Goal: Transaction & Acquisition: Purchase product/service

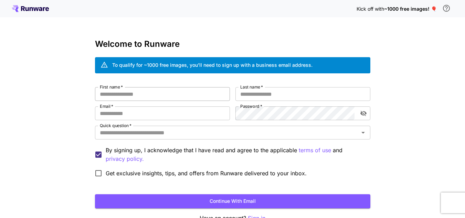
click at [146, 96] on input "First name   *" at bounding box center [162, 94] width 135 height 14
type input "****"
type input "*****"
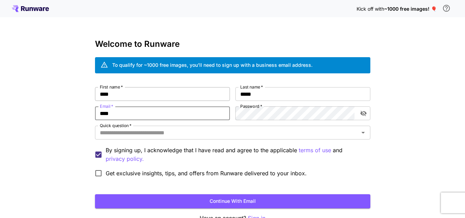
type input "**********"
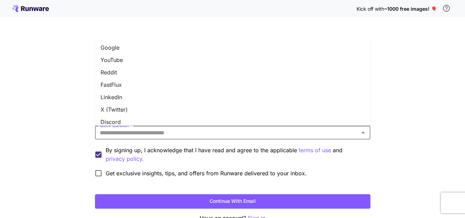
click at [147, 131] on input "Quick question   *" at bounding box center [227, 133] width 260 height 10
click at [142, 58] on li "YouTube" at bounding box center [232, 60] width 275 height 12
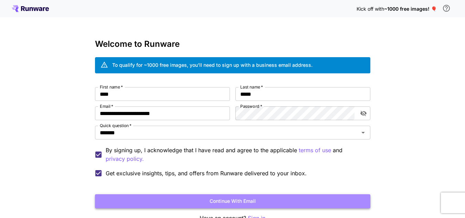
click at [188, 202] on button "Continue with email" at bounding box center [232, 201] width 275 height 14
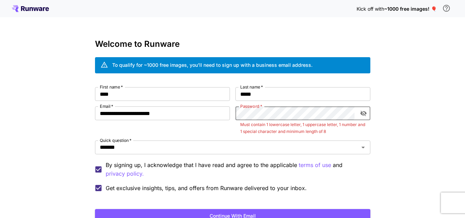
click at [366, 110] on icon "toggle password visibility" at bounding box center [363, 113] width 7 height 7
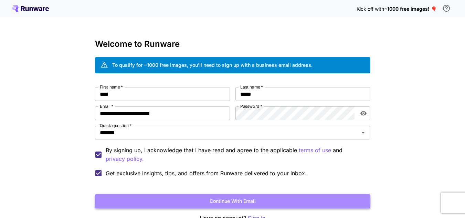
click at [264, 202] on button "Continue with email" at bounding box center [232, 201] width 275 height 14
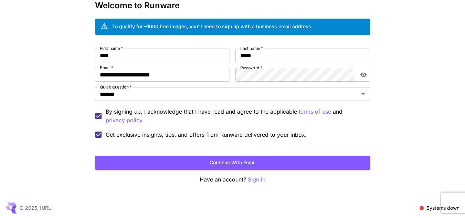
scroll to position [41, 0]
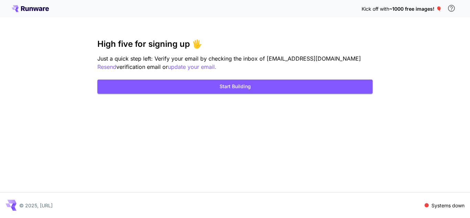
click at [464, 134] on html "Kick off with ~1000 free images! 🎈 High five for signing up 🖐️ Just a quick ste…" at bounding box center [235, 109] width 470 height 218
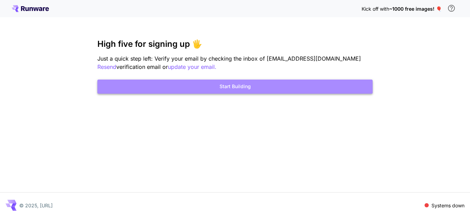
click at [241, 86] on button "Start Building" at bounding box center [234, 86] width 275 height 14
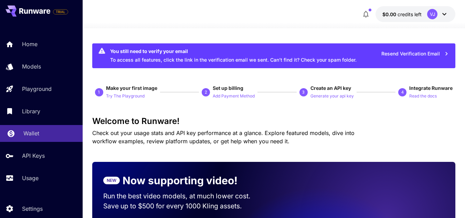
click at [34, 131] on p "Wallet" at bounding box center [31, 133] width 16 height 8
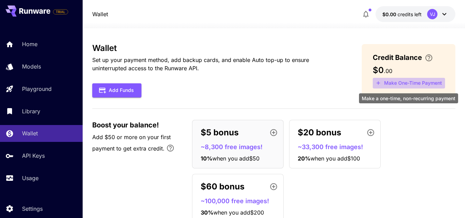
click at [399, 80] on button "Make One-Time Payment" at bounding box center [408, 83] width 72 height 11
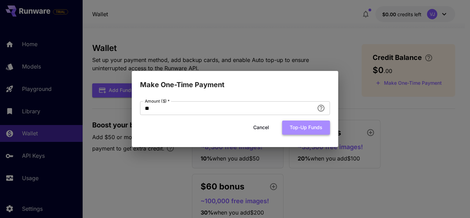
click at [295, 130] on button "Top-up funds" at bounding box center [306, 127] width 48 height 14
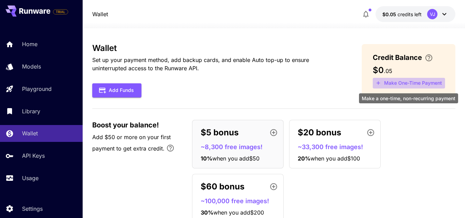
click at [395, 85] on button "Make One-Time Payment" at bounding box center [408, 83] width 72 height 11
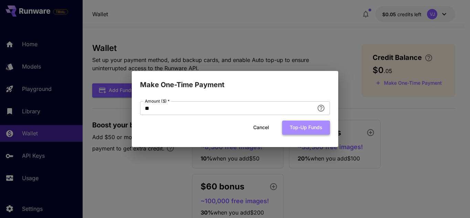
click at [305, 123] on button "Top-up funds" at bounding box center [306, 127] width 48 height 14
click at [342, 29] on div "Make One-Time Payment Amount ($)   * ** Amount ($)   * Cancel Top-up funds" at bounding box center [235, 109] width 470 height 218
click at [260, 133] on button "Cancel" at bounding box center [261, 127] width 31 height 14
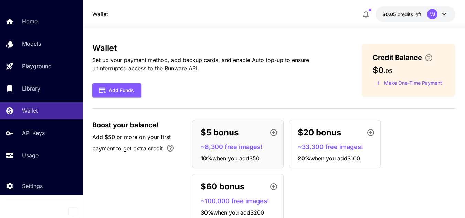
click at [445, 14] on icon at bounding box center [444, 14] width 8 height 8
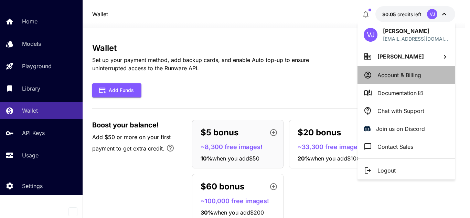
click at [418, 77] on p "Account & Billing" at bounding box center [399, 75] width 44 height 8
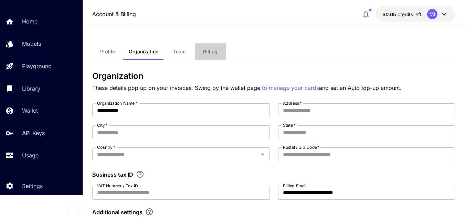
click at [205, 53] on span "Billing" at bounding box center [210, 51] width 14 height 6
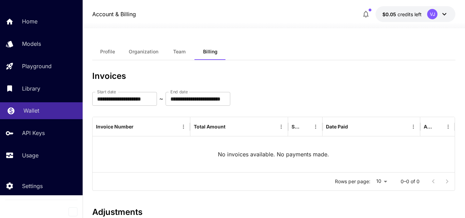
click at [28, 108] on p "Wallet" at bounding box center [31, 110] width 16 height 8
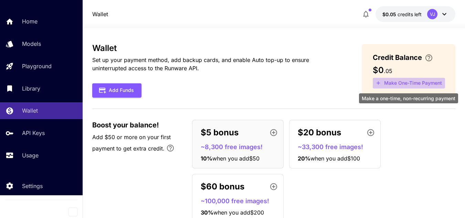
click at [400, 82] on button "Make One-Time Payment" at bounding box center [408, 83] width 72 height 11
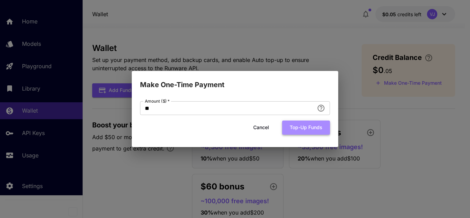
click at [293, 130] on button "Top-up funds" at bounding box center [306, 127] width 48 height 14
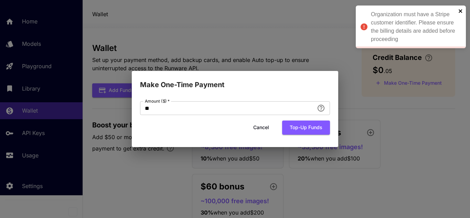
click at [459, 12] on icon "close" at bounding box center [460, 11] width 5 height 6
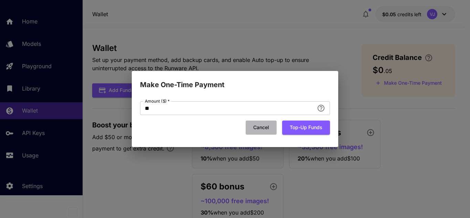
click at [264, 126] on button "Cancel" at bounding box center [261, 127] width 31 height 14
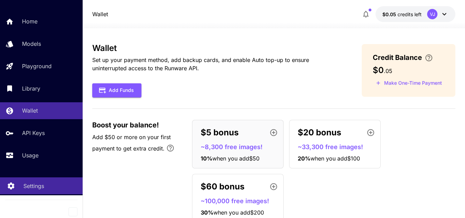
click at [30, 184] on p "Settings" at bounding box center [33, 186] width 21 height 8
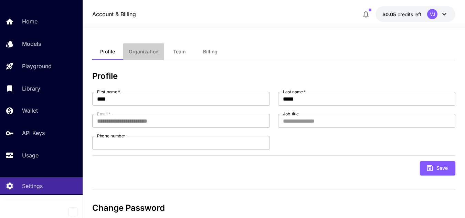
click at [150, 56] on button "Organization" at bounding box center [143, 51] width 41 height 17
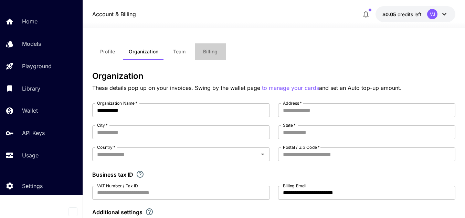
click at [206, 52] on span "Billing" at bounding box center [210, 51] width 14 height 6
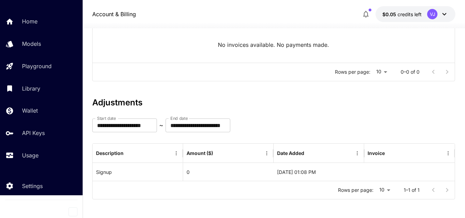
scroll to position [111, 0]
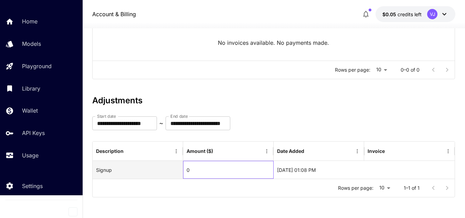
click at [226, 165] on div "0" at bounding box center [228, 170] width 90 height 18
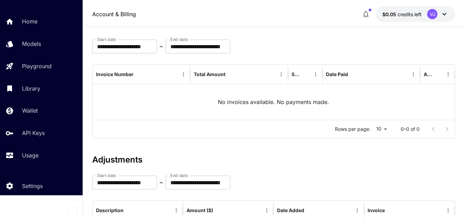
scroll to position [0, 0]
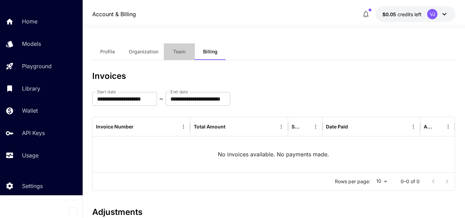
click at [176, 54] on span "Team" at bounding box center [179, 51] width 12 height 6
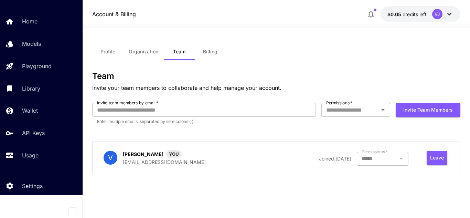
click at [114, 50] on span "Profile" at bounding box center [107, 51] width 15 height 6
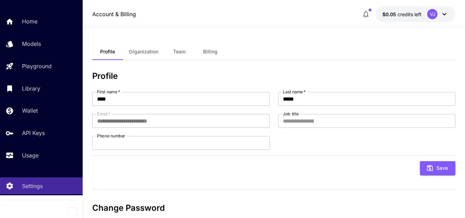
click at [150, 49] on span "Organization" at bounding box center [144, 51] width 30 height 6
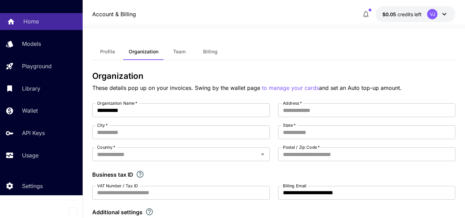
click at [37, 22] on p "Home" at bounding box center [30, 21] width 15 height 8
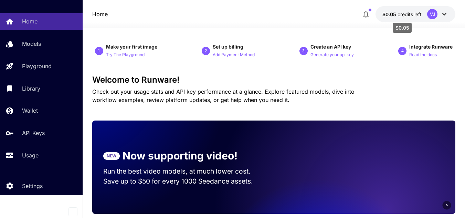
click at [415, 13] on span "credits left" at bounding box center [409, 14] width 24 height 6
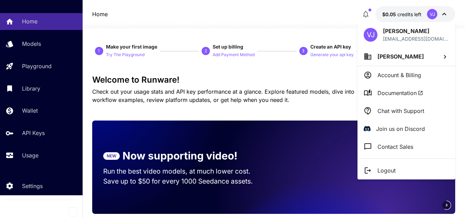
click at [422, 78] on li "Account & Billing" at bounding box center [406, 75] width 98 height 18
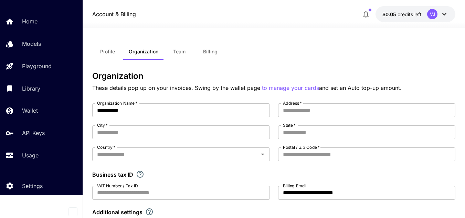
click at [280, 87] on p "to manage your cards" at bounding box center [290, 88] width 57 height 9
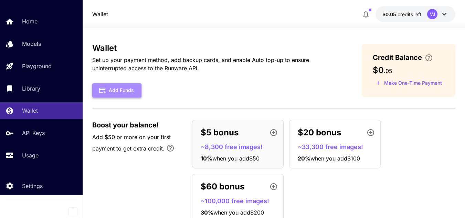
click at [125, 96] on button "Add Funds" at bounding box center [116, 90] width 49 height 14
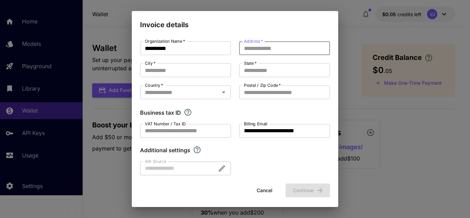
click at [269, 50] on input "Address   *" at bounding box center [284, 48] width 91 height 14
type input "*"
type input "**********"
click at [197, 69] on input "City   *" at bounding box center [185, 70] width 91 height 14
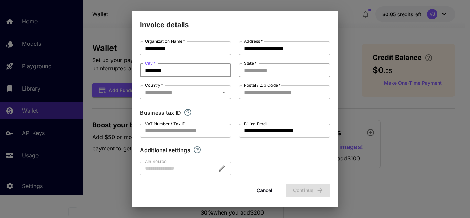
type input "********"
click at [248, 72] on input "State   *" at bounding box center [284, 70] width 91 height 14
type input "*******"
click at [199, 90] on input "Country   *" at bounding box center [179, 92] width 75 height 10
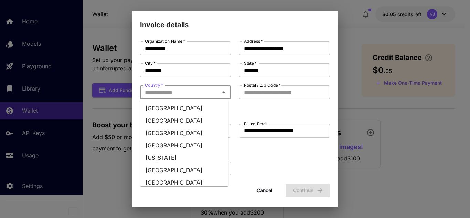
type input "*****"
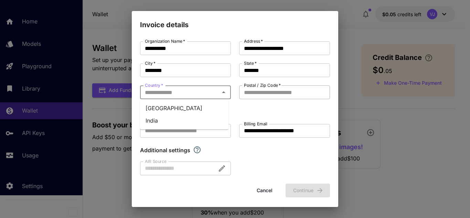
click at [256, 92] on input "Postal / Zip Code   *" at bounding box center [284, 92] width 91 height 14
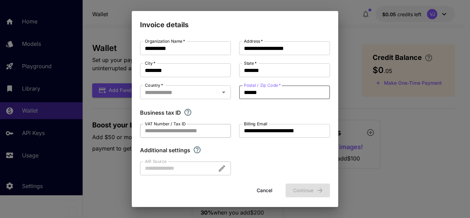
type input "******"
click at [198, 133] on input "VAT Number / Tax ID" at bounding box center [185, 131] width 91 height 14
click at [255, 160] on div "**********" at bounding box center [235, 108] width 190 height 134
click at [167, 166] on div at bounding box center [185, 168] width 91 height 14
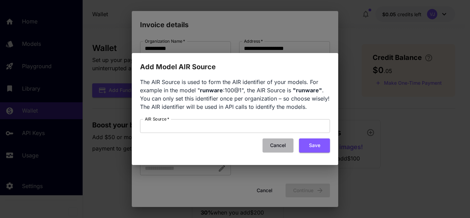
click at [279, 145] on button "Cancel" at bounding box center [277, 145] width 31 height 14
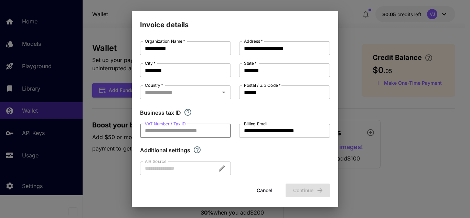
click at [176, 129] on input "VAT Number / Tax ID" at bounding box center [185, 131] width 91 height 14
type input "*"
click at [204, 90] on input "Country   *" at bounding box center [179, 92] width 75 height 10
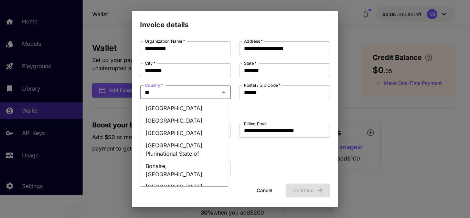
type input "***"
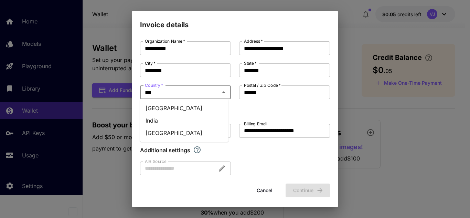
click at [155, 118] on li "India" at bounding box center [184, 120] width 88 height 12
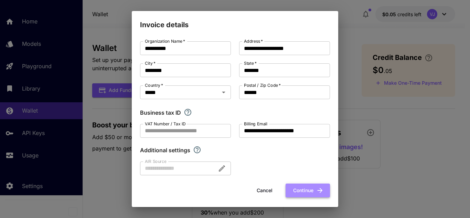
click at [298, 189] on button "Continue" at bounding box center [307, 190] width 44 height 14
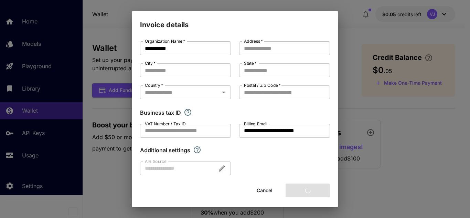
type input "**********"
type input "********"
type input "*******"
type input "******"
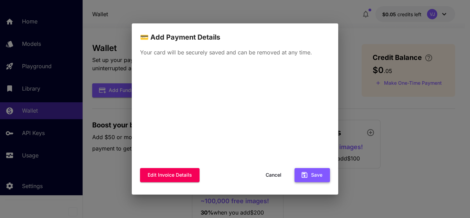
click at [309, 175] on button "Save" at bounding box center [311, 175] width 35 height 14
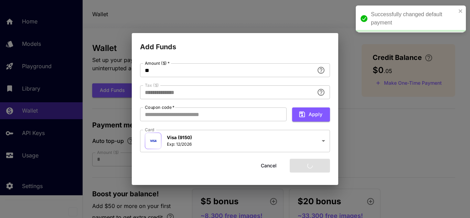
type input "****"
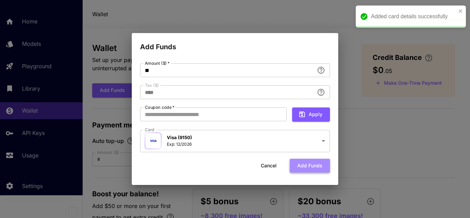
click at [306, 162] on button "Add funds" at bounding box center [310, 166] width 40 height 14
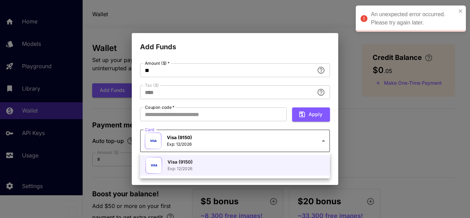
click at [286, 142] on body "An unexpected error occurred. Please try again later. Home Models Playground Li…" at bounding box center [235, 156] width 470 height 312
click at [286, 142] on div at bounding box center [235, 109] width 470 height 218
click at [286, 142] on body "An unexpected error occurred. Please try again later. Home Models Playground Li…" at bounding box center [235, 156] width 470 height 312
click at [460, 9] on icon "close" at bounding box center [460, 11] width 5 height 6
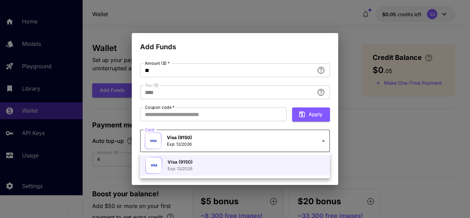
click at [392, 132] on div at bounding box center [235, 109] width 470 height 218
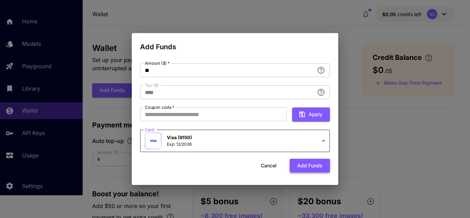
click at [303, 164] on button "Add funds" at bounding box center [310, 166] width 40 height 14
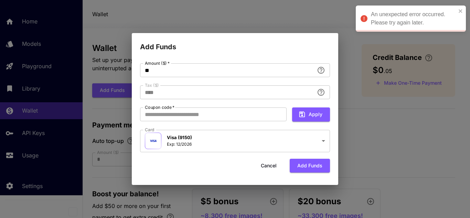
click at [463, 12] on div "An unexpected error occurred. Please try again later." at bounding box center [411, 19] width 110 height 26
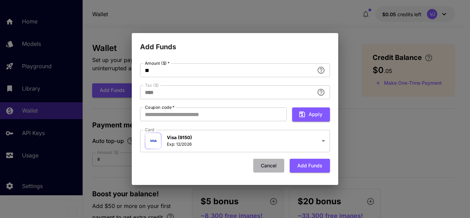
click at [265, 167] on button "Cancel" at bounding box center [268, 166] width 31 height 14
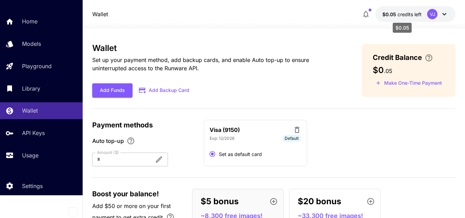
click at [412, 12] on span "credits left" at bounding box center [409, 14] width 24 height 6
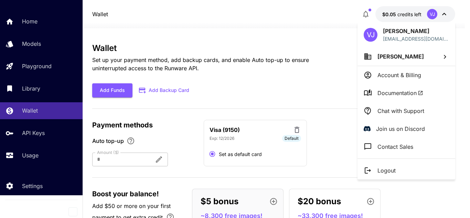
click at [335, 18] on div at bounding box center [235, 109] width 470 height 218
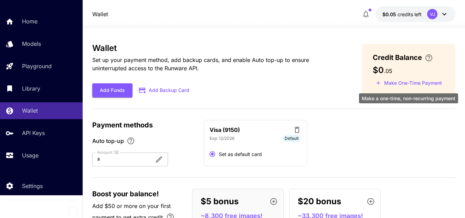
click at [389, 83] on button "Make One-Time Payment" at bounding box center [408, 83] width 72 height 11
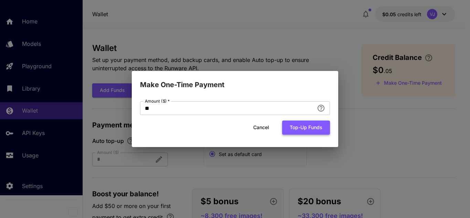
click at [303, 126] on button "Top-up funds" at bounding box center [306, 127] width 48 height 14
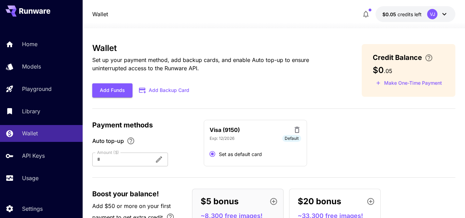
click at [444, 14] on icon at bounding box center [444, 14] width 8 height 8
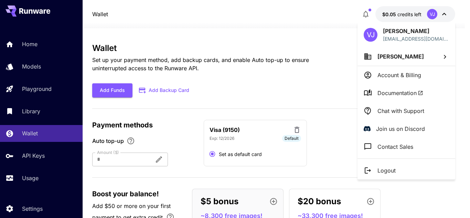
click at [444, 14] on div at bounding box center [235, 109] width 470 height 218
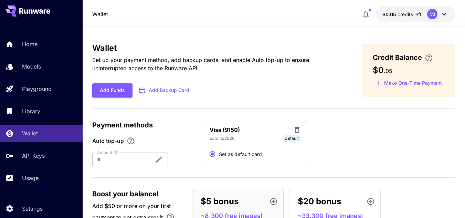
scroll to position [23, 0]
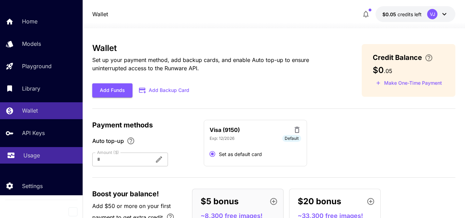
click at [55, 153] on div "Usage" at bounding box center [50, 155] width 54 height 8
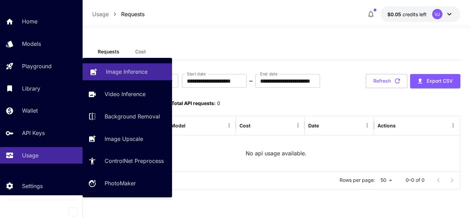
click at [104, 69] on link "Image Inference" at bounding box center [127, 71] width 89 height 17
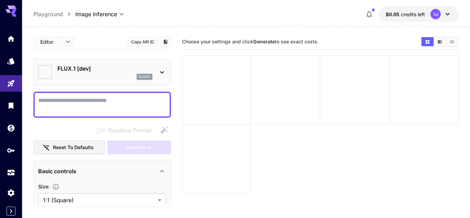
type input "**********"
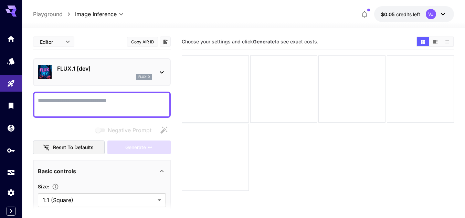
click at [162, 71] on icon at bounding box center [162, 72] width 8 height 8
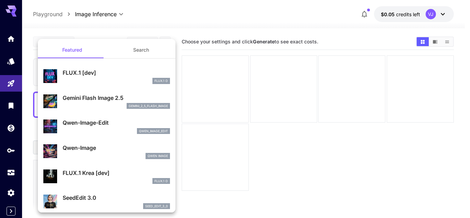
click at [83, 105] on div "gemini_2_5_flash_image" at bounding box center [116, 106] width 107 height 6
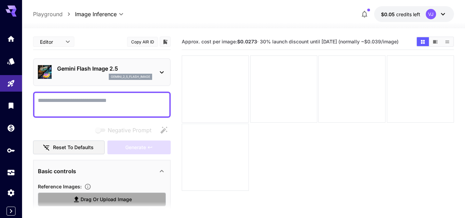
click at [113, 201] on span "Drag or upload image" at bounding box center [105, 199] width 51 height 9
click at [0, 0] on input "Drag or upload image" at bounding box center [0, 0] width 0 height 0
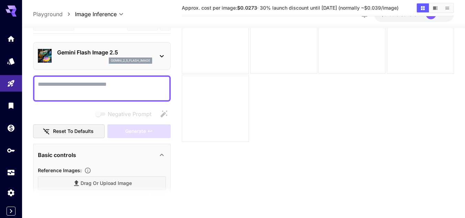
scroll to position [54, 0]
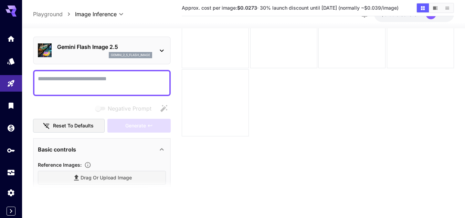
click at [81, 180] on div "Drag or upload image" at bounding box center [102, 178] width 128 height 14
type input "**********"
click at [89, 178] on span "Drag or upload image" at bounding box center [105, 177] width 51 height 9
click at [0, 0] on input "Drag or upload image" at bounding box center [0, 0] width 0 height 0
click at [101, 75] on textarea "Negative Prompt" at bounding box center [102, 83] width 128 height 17
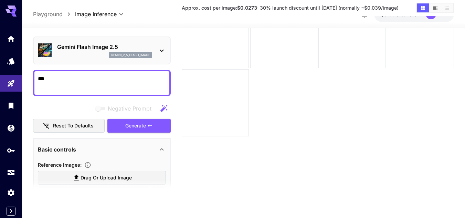
type textarea "***"
click at [104, 177] on span "Drag or upload image" at bounding box center [105, 177] width 51 height 9
click at [0, 0] on input "Drag or upload image" at bounding box center [0, 0] width 0 height 0
click at [125, 173] on div "Drag or upload image" at bounding box center [102, 178] width 128 height 14
click at [116, 181] on section at bounding box center [102, 188] width 138 height 17
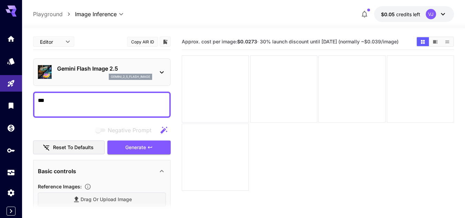
scroll to position [54, 0]
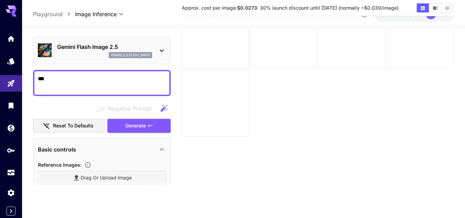
click at [93, 176] on div "Drag or upload image" at bounding box center [102, 178] width 128 height 14
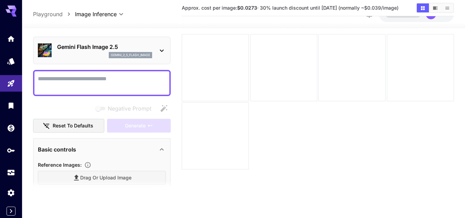
scroll to position [54, 0]
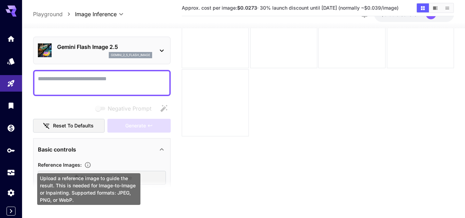
click at [87, 165] on icon "Upload a reference image to guide the result. This is needed for Image-to-Image…" at bounding box center [87, 164] width 7 height 7
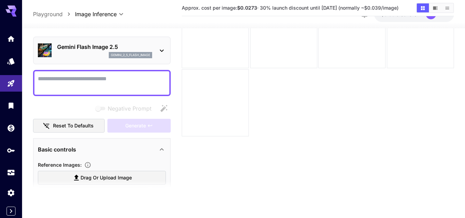
click at [331, 117] on div at bounding box center [318, 69] width 272 height 136
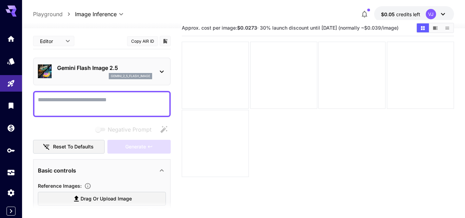
scroll to position [28, 0]
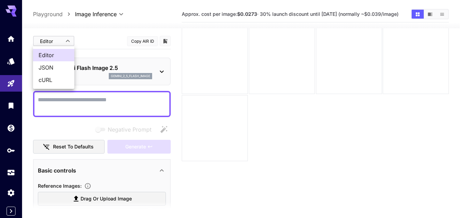
click at [69, 41] on body "**********" at bounding box center [232, 108] width 465 height 272
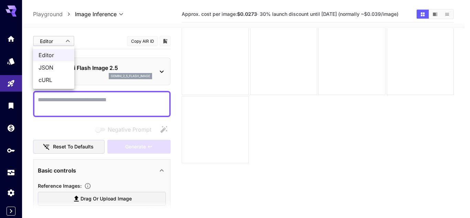
click at [69, 41] on div at bounding box center [235, 109] width 470 height 218
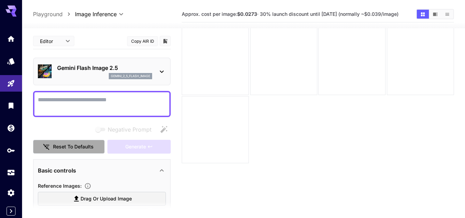
click at [56, 147] on button "Reset to defaults" at bounding box center [69, 147] width 72 height 14
click at [159, 73] on icon at bounding box center [162, 71] width 8 height 8
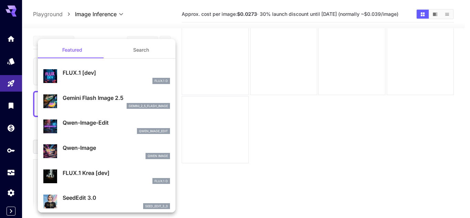
click at [261, 129] on div at bounding box center [235, 109] width 470 height 218
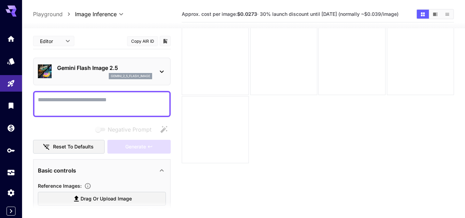
click at [164, 65] on div "Gemini Flash Image 2.5 gemini_2_5_flash_image" at bounding box center [102, 71] width 128 height 21
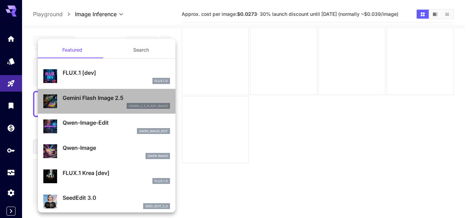
click at [117, 102] on div "Gemini Flash Image 2.5 gemini_2_5_flash_image" at bounding box center [116, 101] width 107 height 15
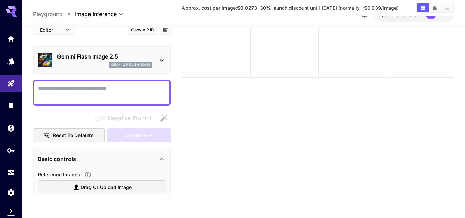
scroll to position [54, 0]
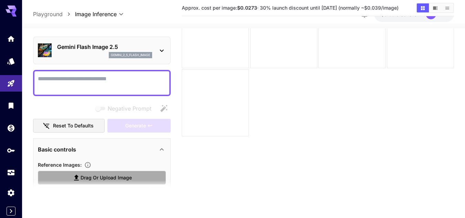
click at [82, 179] on span "Drag or upload image" at bounding box center [105, 177] width 51 height 9
click at [0, 0] on input "Drag or upload image" at bounding box center [0, 0] width 0 height 0
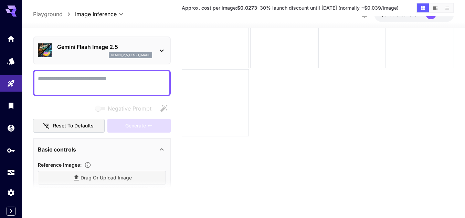
click at [163, 148] on icon at bounding box center [162, 149] width 8 height 8
click at [163, 148] on icon at bounding box center [162, 149] width 4 height 2
click at [163, 148] on icon at bounding box center [162, 149] width 8 height 8
click at [160, 167] on icon at bounding box center [162, 169] width 8 height 8
click at [160, 168] on icon at bounding box center [162, 169] width 8 height 8
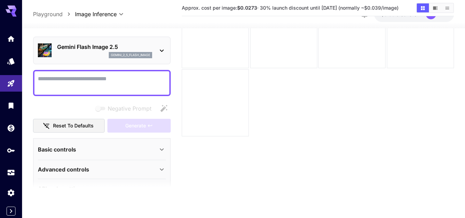
click at [160, 148] on icon at bounding box center [162, 149] width 8 height 8
type input "**********"
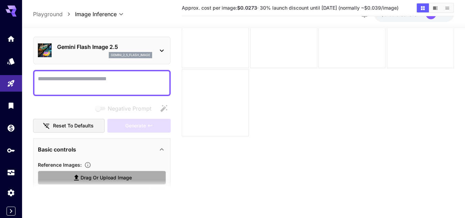
click at [112, 178] on span "Drag or upload image" at bounding box center [105, 177] width 51 height 9
click at [0, 0] on input "Drag or upload image" at bounding box center [0, 0] width 0 height 0
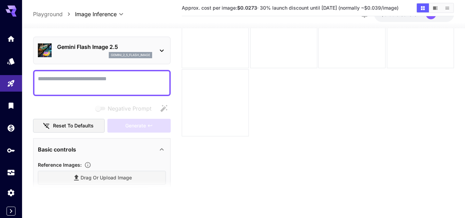
click at [75, 78] on textarea "Negative Prompt" at bounding box center [102, 83] width 128 height 17
type textarea "***"
type input "**********"
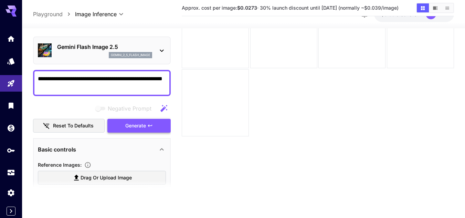
click at [120, 124] on button "Generate" at bounding box center [138, 126] width 63 height 14
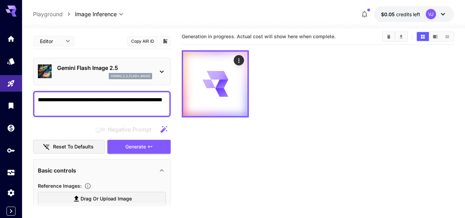
scroll to position [0, 0]
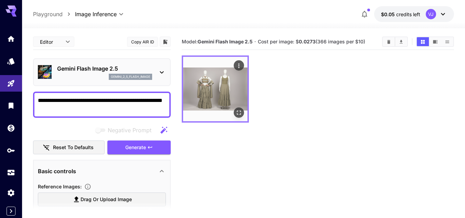
click at [216, 93] on img at bounding box center [215, 89] width 64 height 64
click at [242, 65] on button "Actions" at bounding box center [239, 65] width 10 height 10
click at [242, 65] on icon "Actions" at bounding box center [238, 65] width 7 height 7
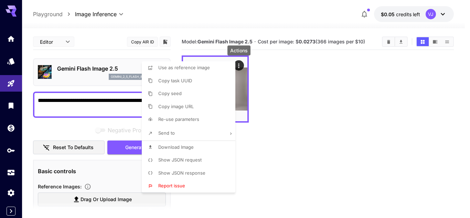
click at [177, 147] on span "Download Image" at bounding box center [175, 147] width 35 height 6
click at [310, 88] on div at bounding box center [235, 109] width 470 height 218
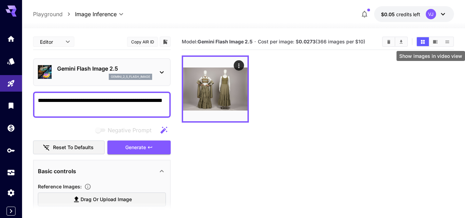
click at [434, 41] on icon "Show images in video view" at bounding box center [435, 41] width 4 height 3
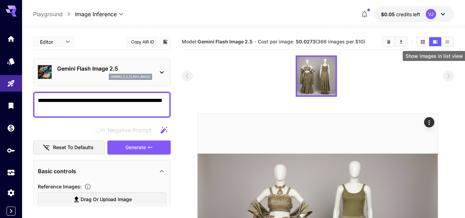
click at [445, 43] on icon "Show images in list view" at bounding box center [446, 41] width 5 height 5
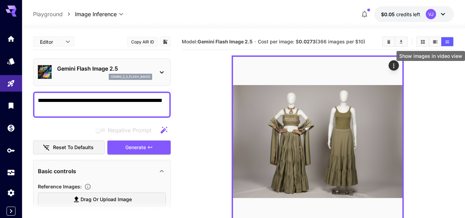
click at [435, 42] on icon "Show images in video view" at bounding box center [435, 41] width 4 height 3
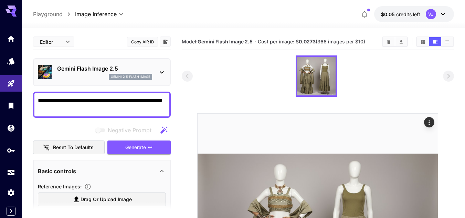
drag, startPoint x: 76, startPoint y: 108, endPoint x: 20, endPoint y: 93, distance: 58.0
click at [20, 93] on div "**********" at bounding box center [232, 187] width 465 height 375
click at [99, 107] on textarea "**********" at bounding box center [102, 104] width 128 height 17
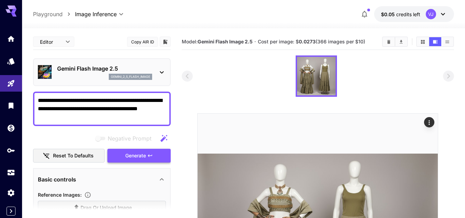
type textarea "**********"
click at [122, 155] on button "Generate" at bounding box center [138, 156] width 63 height 14
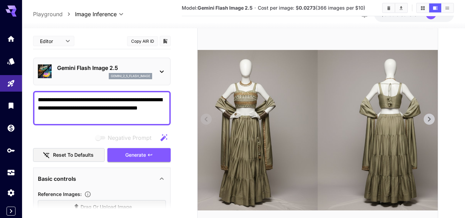
scroll to position [103, 0]
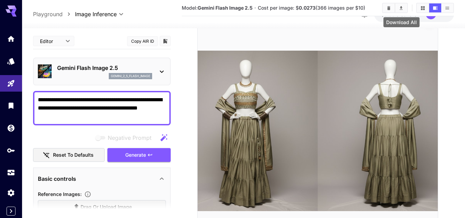
click at [403, 6] on icon "Download All" at bounding box center [400, 8] width 5 height 5
click at [273, 119] on img at bounding box center [317, 131] width 240 height 240
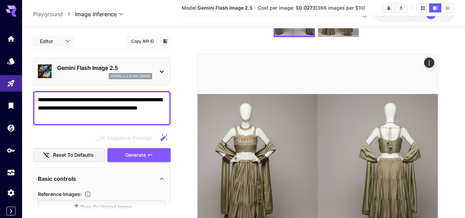
scroll to position [0, 0]
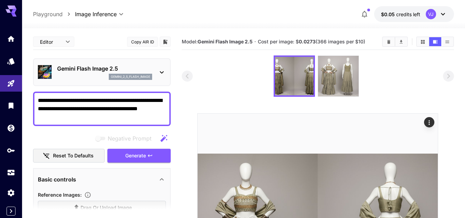
click at [332, 77] on img at bounding box center [338, 76] width 41 height 41
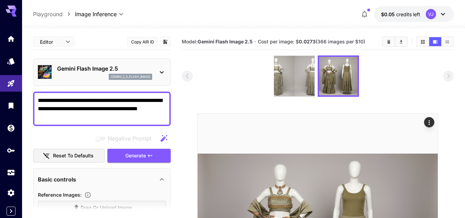
click at [291, 86] on img at bounding box center [294, 76] width 41 height 41
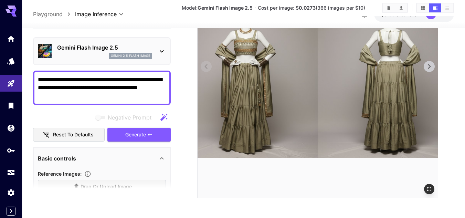
scroll to position [157, 0]
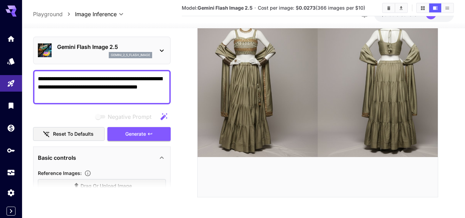
click at [181, 136] on main "**********" at bounding box center [243, 40] width 421 height 326
click at [419, 9] on button "Show images in grid view" at bounding box center [423, 7] width 12 height 9
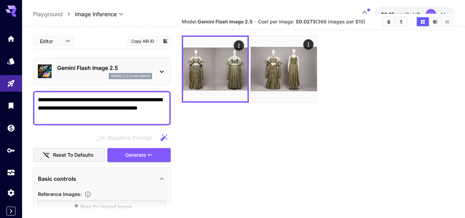
scroll to position [0, 0]
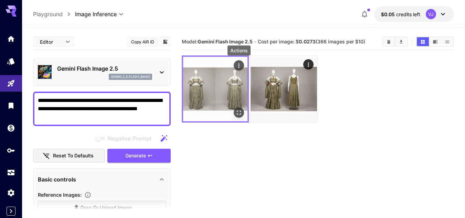
click at [240, 67] on icon "Actions" at bounding box center [238, 65] width 7 height 7
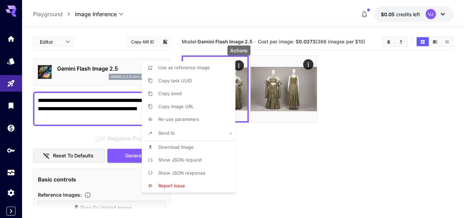
click at [179, 145] on span "Download Image" at bounding box center [175, 147] width 35 height 6
click at [359, 147] on div at bounding box center [235, 109] width 470 height 218
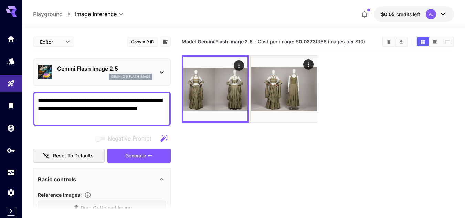
click at [260, 152] on section "Model: Gemini Flash Image 2.5 · Cost per image: $ 0.0273 (366 images per $10)" at bounding box center [318, 143] width 272 height 218
click at [58, 123] on div "**********" at bounding box center [102, 108] width 138 height 34
click at [58, 116] on textarea "**********" at bounding box center [102, 108] width 128 height 25
click at [232, 161] on section "Model: Gemini Flash Image 2.5 · Cost per image: $ 0.0273 (366 images per $10)" at bounding box center [318, 143] width 272 height 218
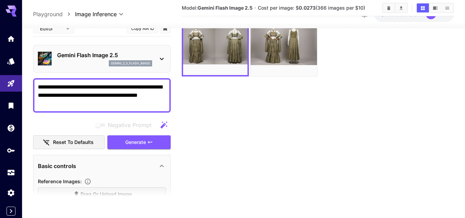
scroll to position [54, 0]
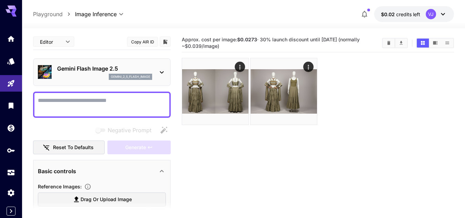
click at [347, 94] on div at bounding box center [318, 91] width 272 height 67
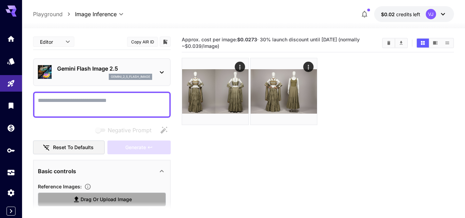
click at [114, 198] on span "Drag or upload image" at bounding box center [105, 199] width 51 height 9
click at [0, 0] on input "Drag or upload image" at bounding box center [0, 0] width 0 height 0
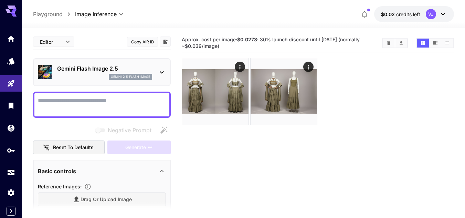
click at [91, 101] on textarea "Negative Prompt" at bounding box center [102, 104] width 128 height 17
paste textarea "**********"
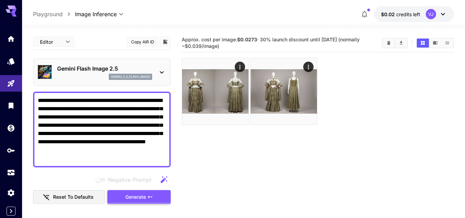
type textarea "**********"
click at [134, 196] on span "Generate" at bounding box center [135, 197] width 21 height 9
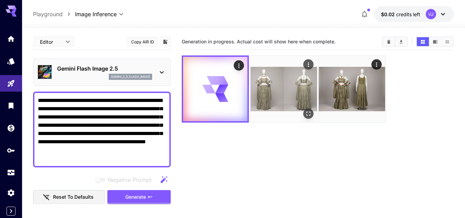
type input "**********"
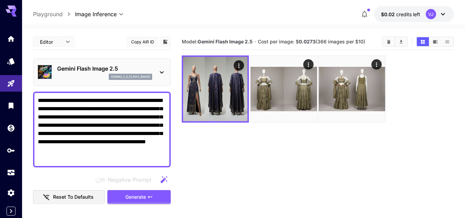
click at [254, 164] on section "Model: Gemini Flash Image 2.5 · Cost per image: $ 0.0273 (366 images per $10)" at bounding box center [318, 143] width 272 height 218
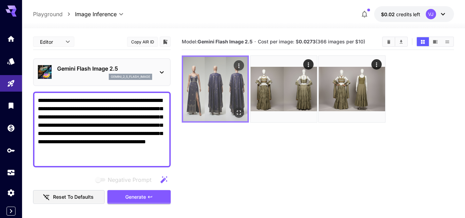
click at [228, 96] on img at bounding box center [215, 89] width 64 height 64
click at [240, 111] on icon "Open in fullscreen" at bounding box center [239, 112] width 4 height 4
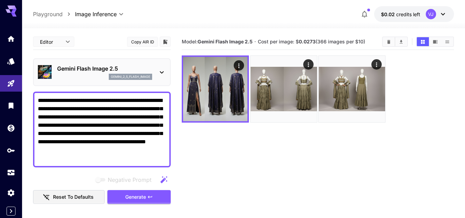
click at [294, 169] on section "Model: Gemini Flash Image 2.5 · Cost per image: $ 0.0273 (366 images per $10)" at bounding box center [318, 143] width 272 height 218
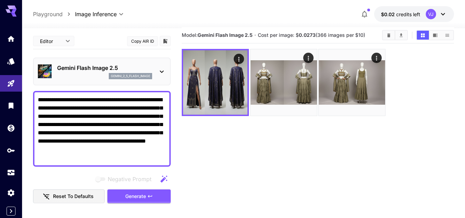
scroll to position [54, 0]
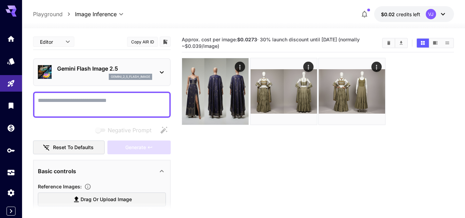
click at [99, 99] on textarea "Negative Prompt" at bounding box center [102, 104] width 128 height 17
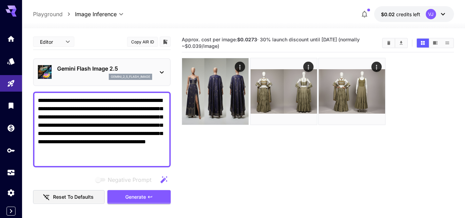
click at [122, 121] on textarea "**********" at bounding box center [102, 129] width 128 height 66
click at [125, 134] on textarea "**********" at bounding box center [102, 129] width 128 height 66
type textarea "**********"
click at [225, 176] on section "Approx. cost per image: $0.0273 · 30% launch discount until [DATE] (normally ~$…" at bounding box center [318, 143] width 272 height 218
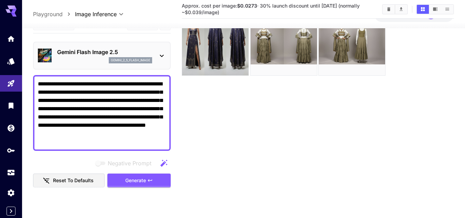
scroll to position [54, 0]
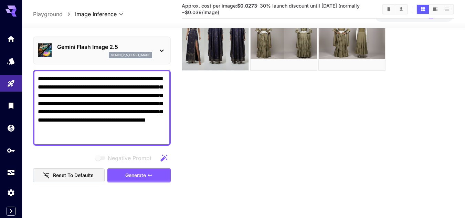
click at [87, 207] on div "**********" at bounding box center [243, 96] width 421 height 244
click at [14, 38] on icon "Home" at bounding box center [11, 37] width 7 height 6
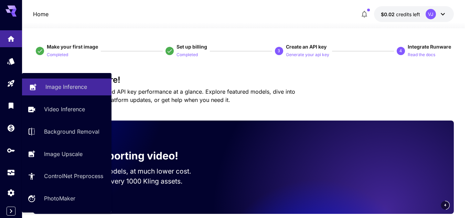
click at [54, 88] on p "Image Inference" at bounding box center [66, 87] width 42 height 8
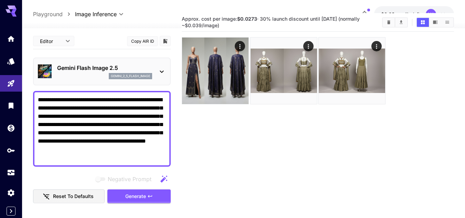
scroll to position [54, 0]
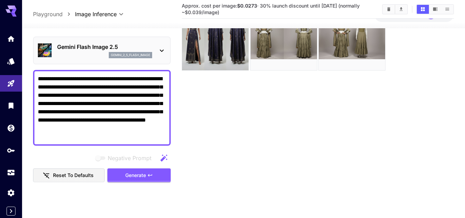
click at [89, 175] on button "Reset to defaults" at bounding box center [69, 175] width 72 height 14
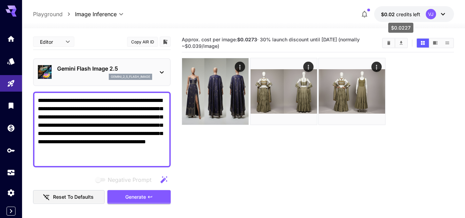
click at [404, 12] on span "credits left" at bounding box center [408, 14] width 24 height 6
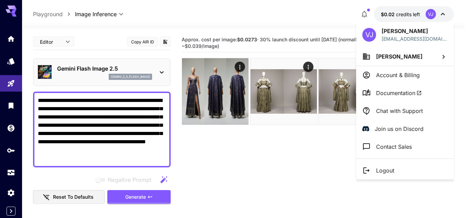
click at [305, 138] on div at bounding box center [235, 109] width 470 height 218
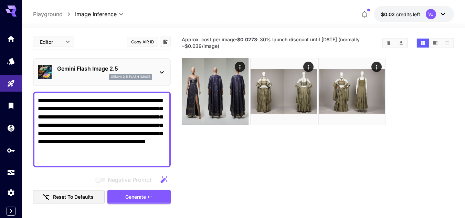
click at [9, 11] on icon at bounding box center [11, 9] width 11 height 7
click at [11, 39] on icon "Home" at bounding box center [12, 37] width 8 height 8
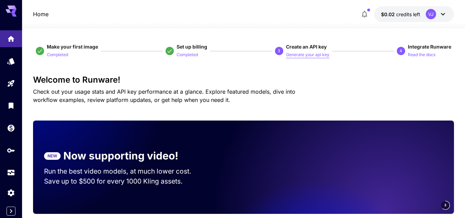
click at [295, 55] on p "Generate your api key" at bounding box center [307, 55] width 43 height 7
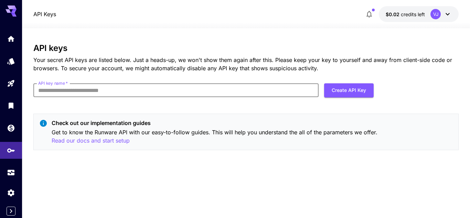
click at [184, 90] on input "API key name   *" at bounding box center [175, 90] width 285 height 14
type input "**********"
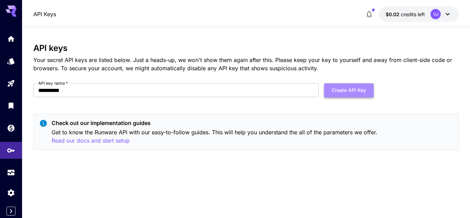
click at [337, 91] on button "Create API Key" at bounding box center [349, 90] width 50 height 14
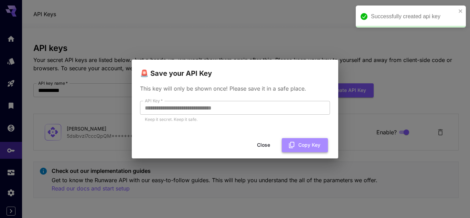
click at [307, 142] on button "Copy Key" at bounding box center [305, 145] width 46 height 14
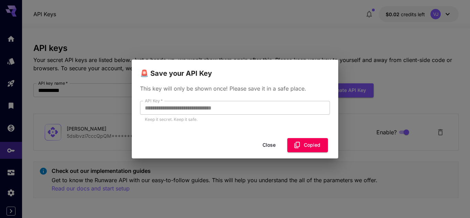
click at [268, 143] on button "Close" at bounding box center [268, 145] width 31 height 14
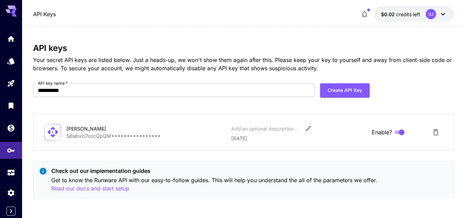
scroll to position [1, 0]
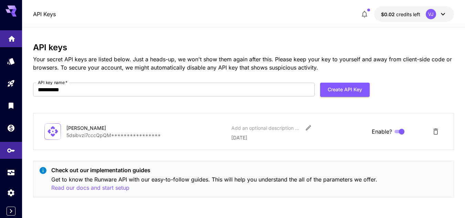
click at [9, 40] on icon "Home" at bounding box center [12, 37] width 8 height 8
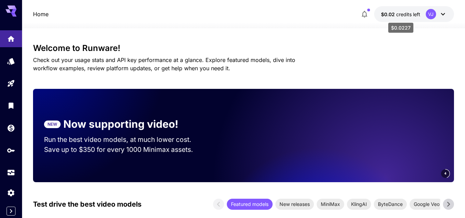
click at [402, 14] on span "credits left" at bounding box center [408, 14] width 24 height 6
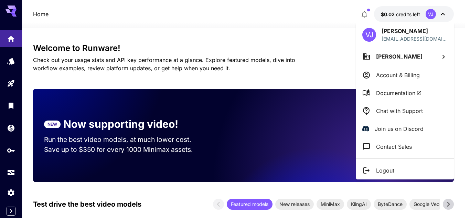
click at [402, 14] on div at bounding box center [235, 109] width 470 height 218
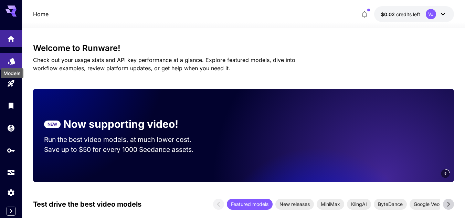
click at [8, 62] on icon "Models" at bounding box center [12, 59] width 8 height 8
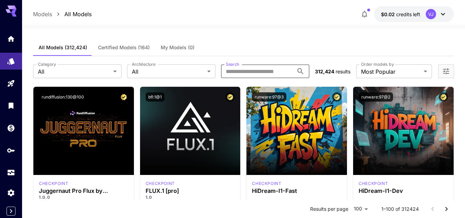
click at [264, 72] on input "Search" at bounding box center [257, 71] width 73 height 14
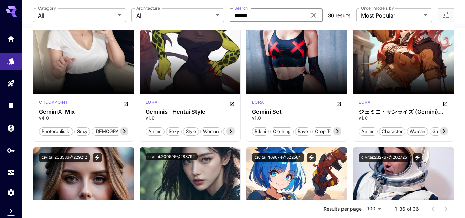
scroll to position [371, 0]
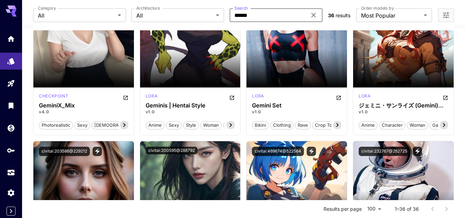
click at [266, 15] on input "******" at bounding box center [267, 15] width 77 height 14
type input "**********"
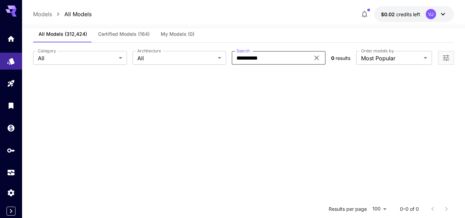
scroll to position [0, 0]
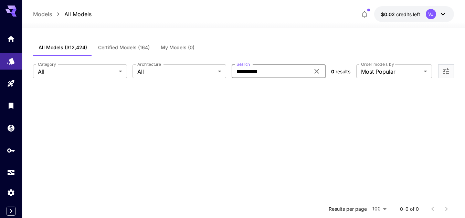
click at [313, 74] on icon at bounding box center [316, 71] width 8 height 8
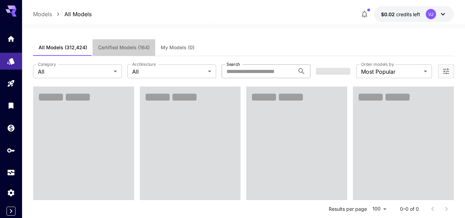
click at [135, 46] on span "Certified Models (164)" at bounding box center [124, 47] width 52 height 6
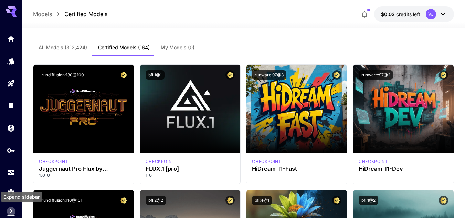
click at [9, 210] on icon "Expand sidebar" at bounding box center [11, 211] width 8 height 8
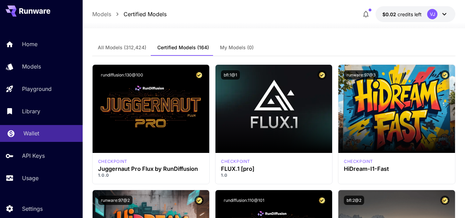
click at [28, 137] on p "Wallet" at bounding box center [31, 133] width 16 height 8
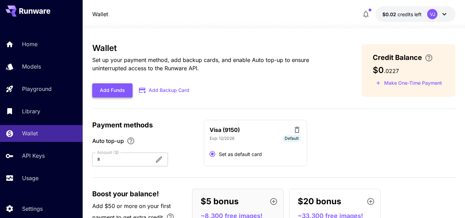
click at [123, 90] on button "Add Funds" at bounding box center [112, 90] width 40 height 14
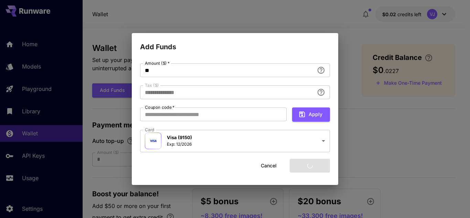
click at [389, 136] on div "**********" at bounding box center [235, 109] width 470 height 218
type input "****"
click at [268, 165] on button "Cancel" at bounding box center [268, 166] width 31 height 14
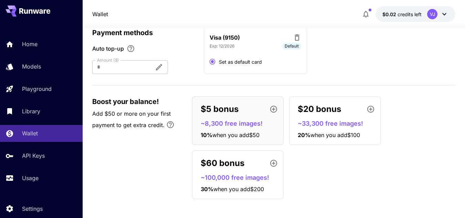
scroll to position [94, 0]
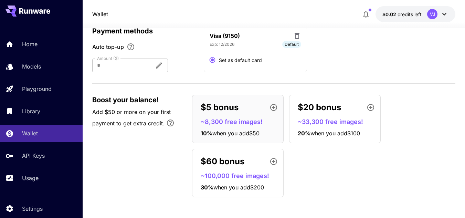
click at [245, 119] on p "~8,300 free images!" at bounding box center [241, 121] width 80 height 9
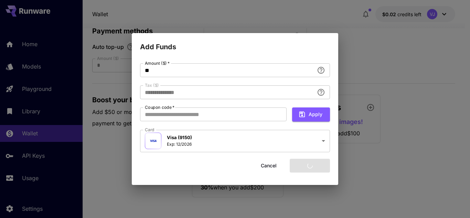
type input "****"
click at [271, 167] on button "Cancel" at bounding box center [268, 166] width 31 height 14
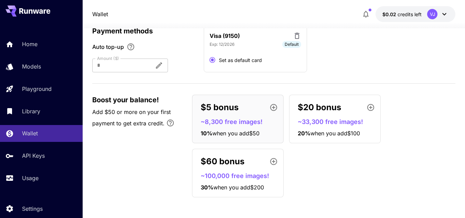
click at [332, 110] on p "$20 bonus" at bounding box center [319, 107] width 43 height 12
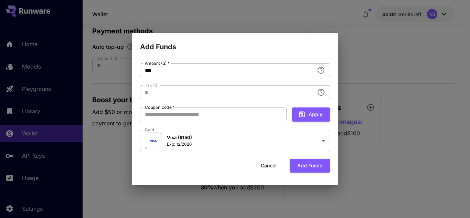
type input "**********"
click at [272, 169] on button "Cancel" at bounding box center [268, 166] width 31 height 14
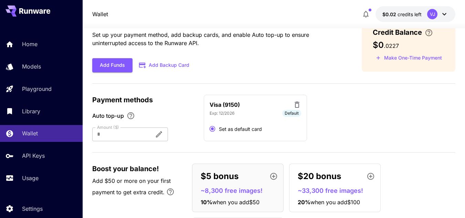
scroll to position [0, 0]
